Goal: Transaction & Acquisition: Book appointment/travel/reservation

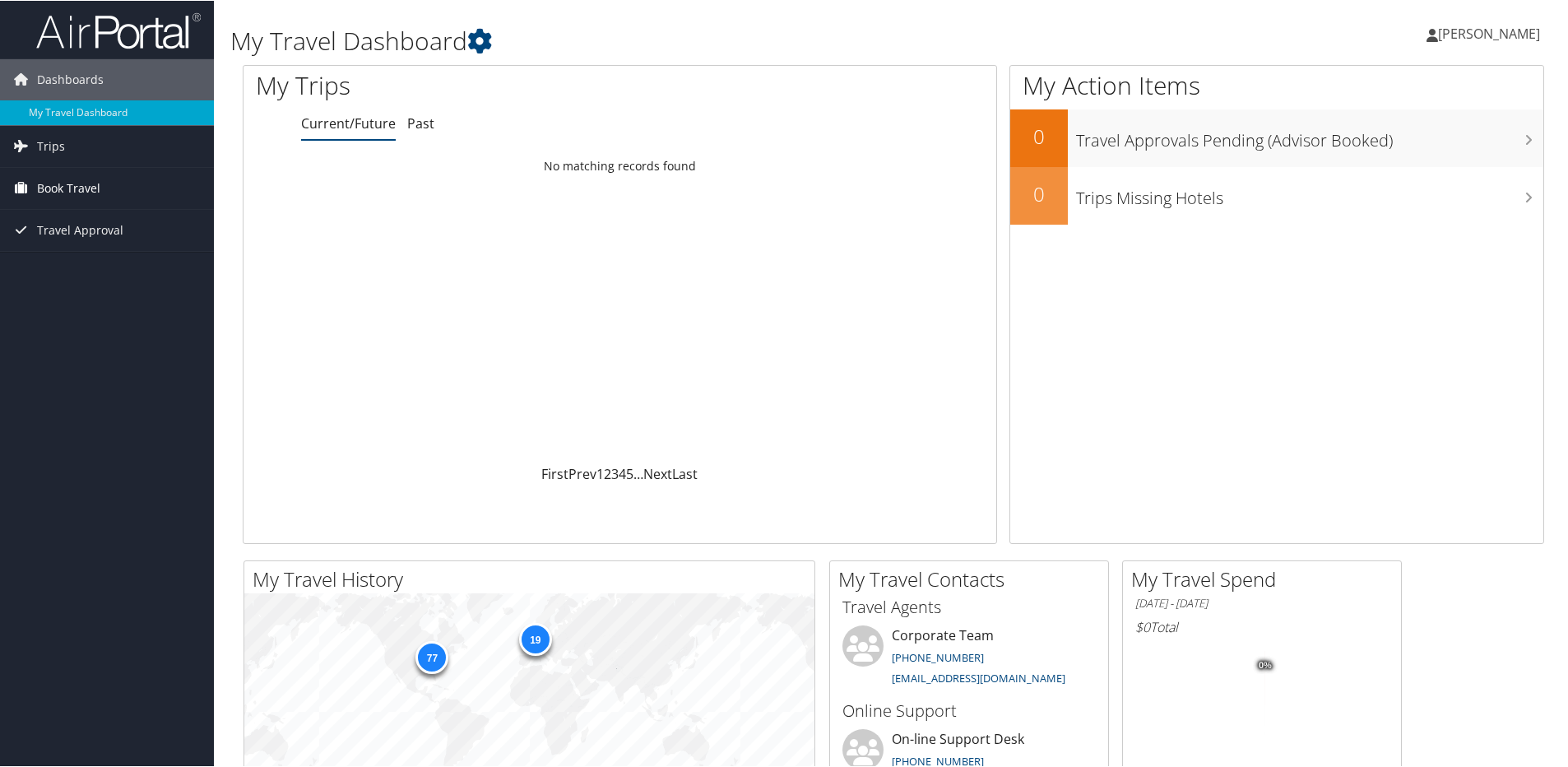
click at [60, 188] on span "Book Travel" at bounding box center [69, 187] width 63 height 41
click at [102, 275] on link "Book/Manage Online Trips" at bounding box center [107, 270] width 214 height 25
